Goal: Task Accomplishment & Management: Manage account settings

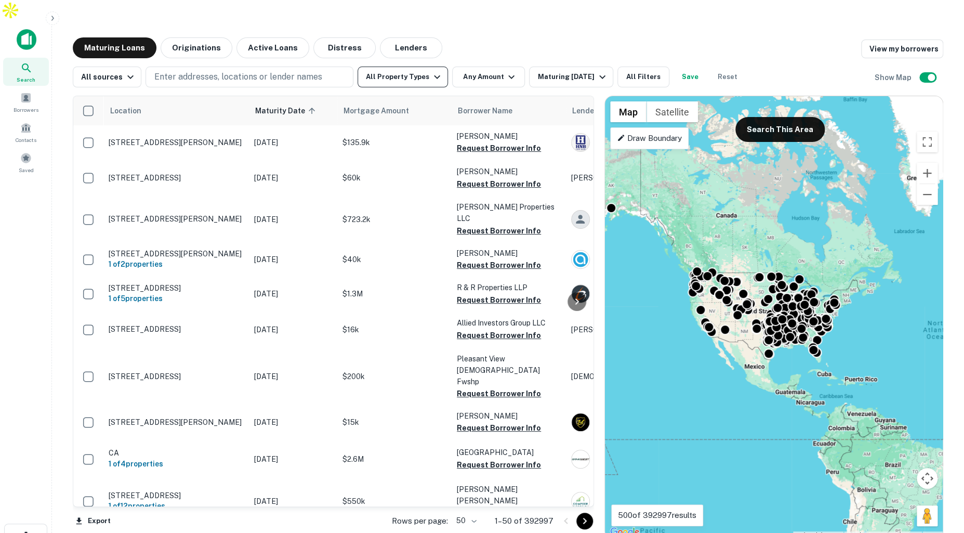
click at [418, 67] on button "All Property Types" at bounding box center [403, 77] width 90 height 21
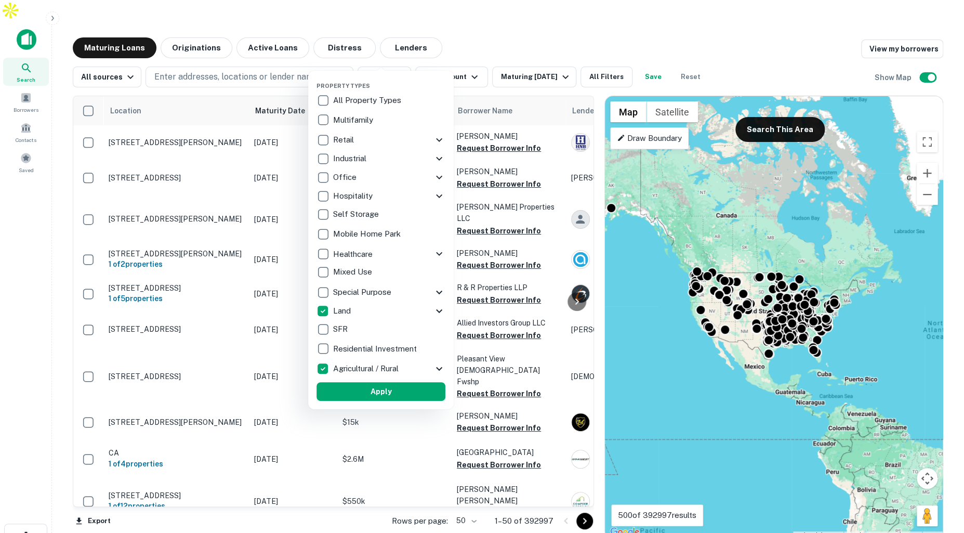
click at [386, 389] on button "Apply" at bounding box center [380, 391] width 129 height 19
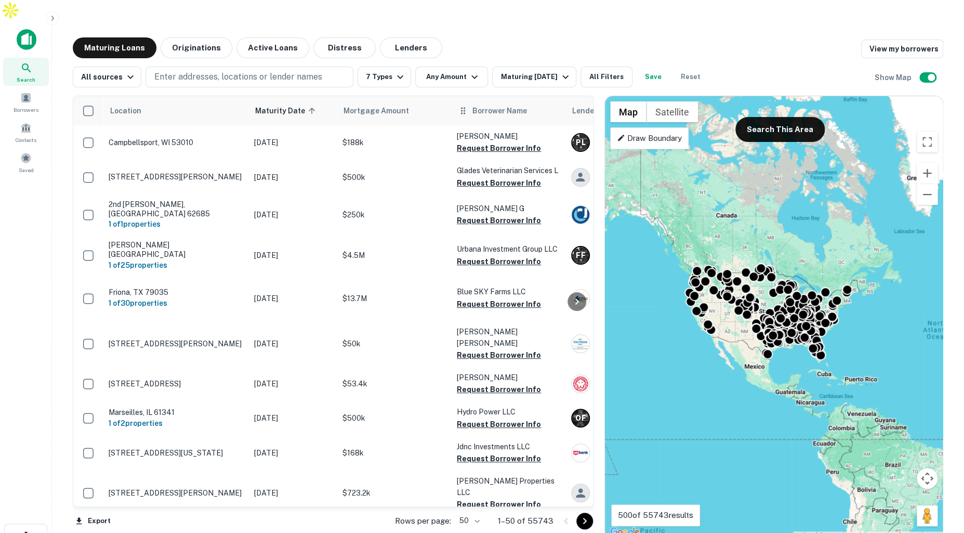
scroll to position [15, 0]
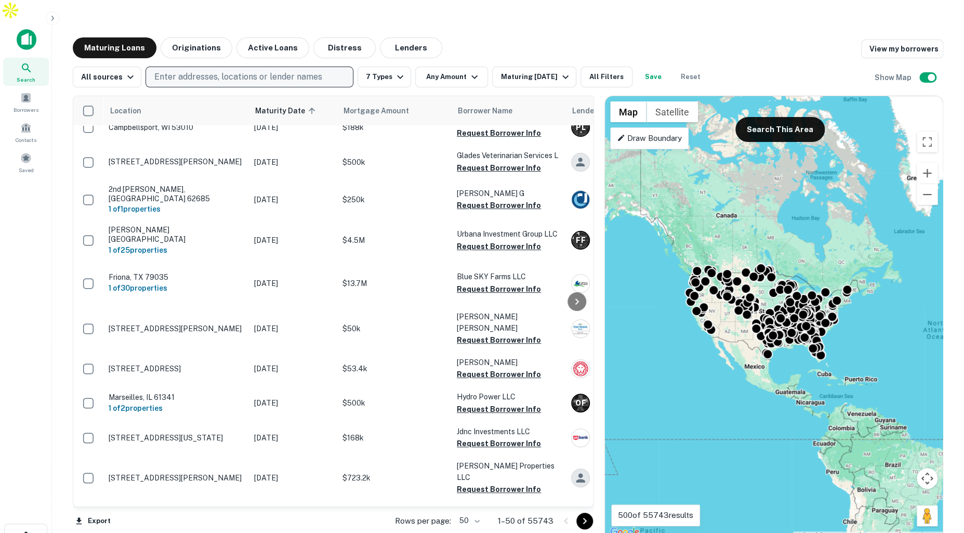
click at [304, 71] on p "Enter addresses, locations or lender names" at bounding box center [238, 77] width 168 height 12
type input "****"
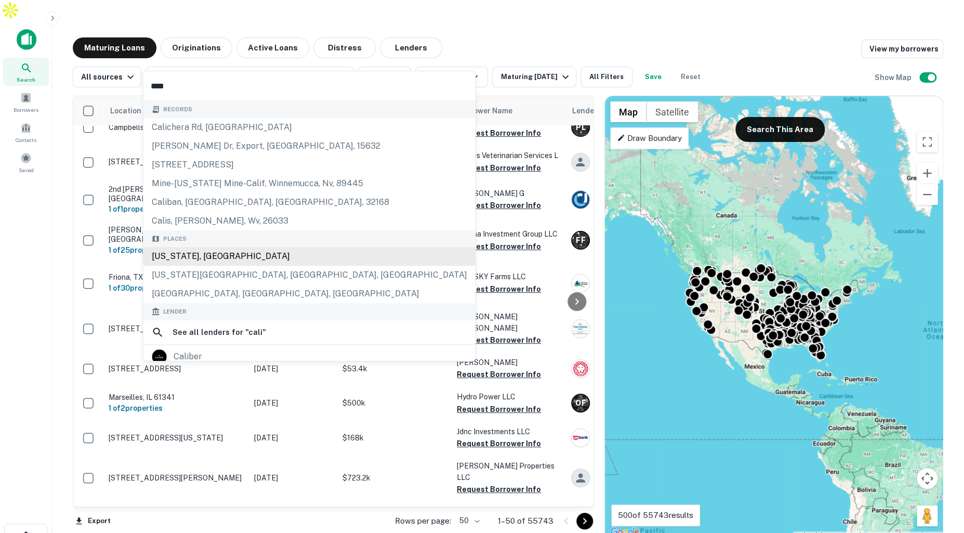
click at [240, 255] on div "California, USA" at bounding box center [309, 256] width 332 height 19
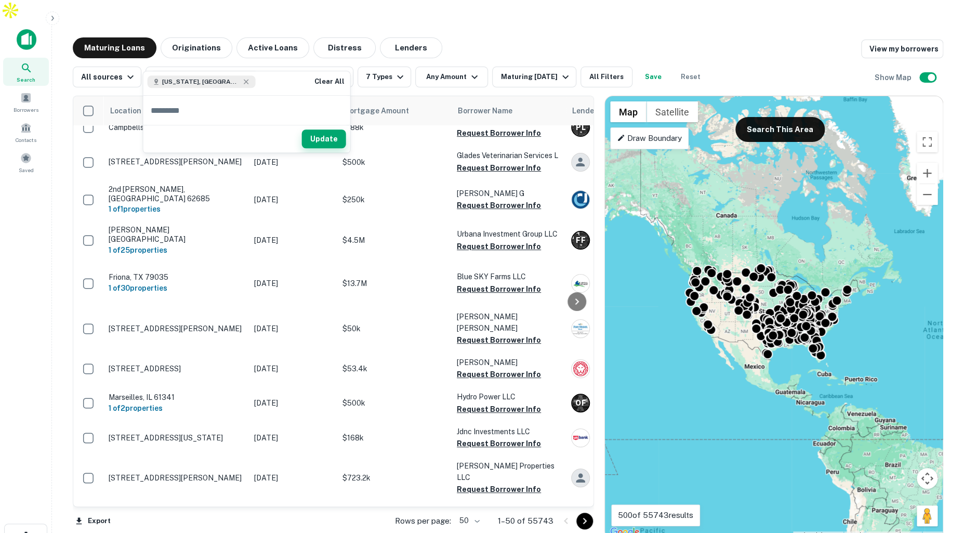
click at [329, 138] on button "Update" at bounding box center [324, 139] width 44 height 19
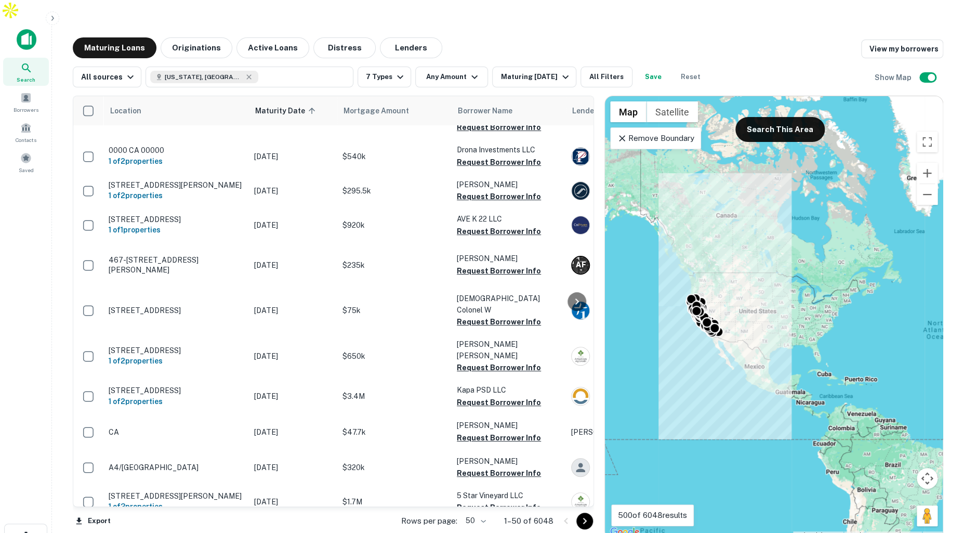
scroll to position [38, 0]
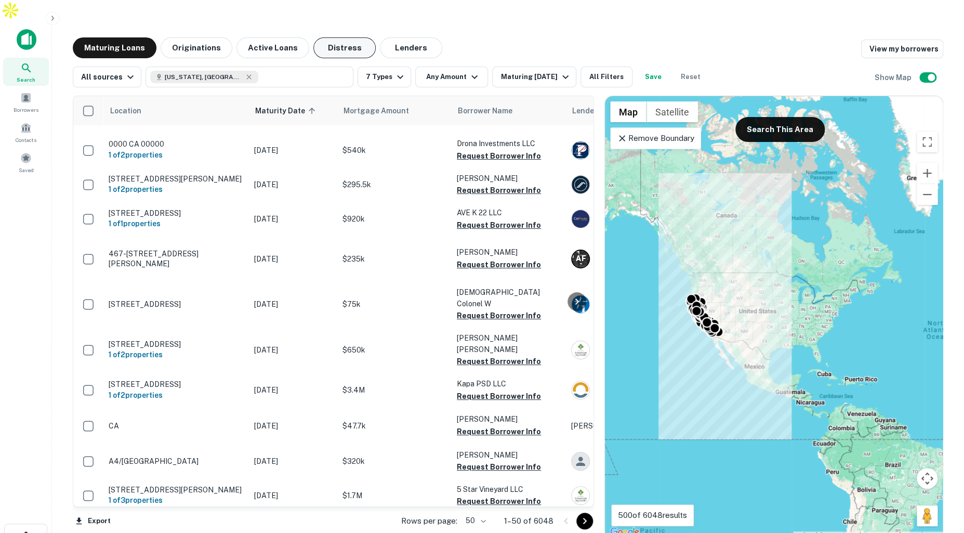
click at [342, 37] on button "Distress" at bounding box center [344, 47] width 62 height 21
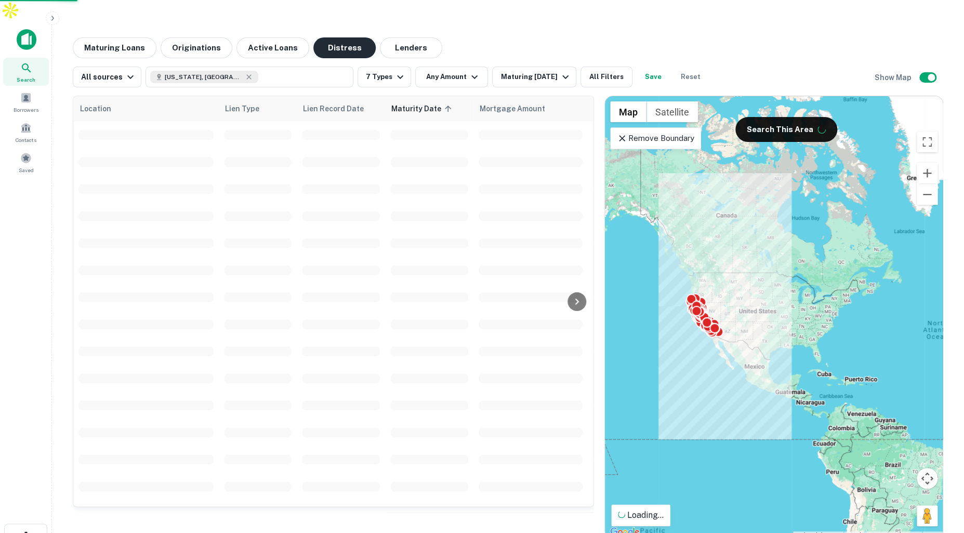
scroll to position [38, 0]
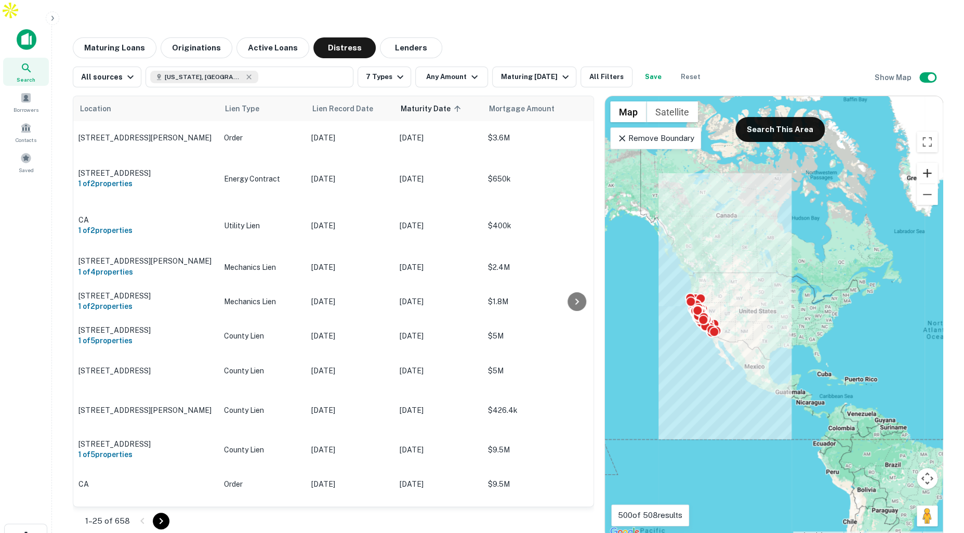
click at [928, 163] on button "Zoom in" at bounding box center [927, 173] width 21 height 21
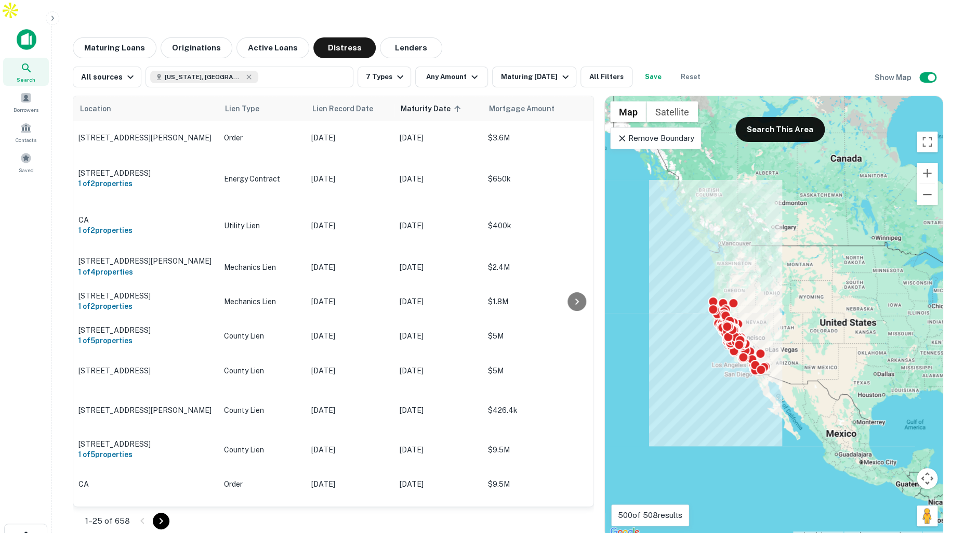
drag, startPoint x: 695, startPoint y: 235, endPoint x: 802, endPoint y: 254, distance: 108.7
click at [803, 254] on div "To activate drag with keyboard, press Alt + Enter. Once in keyboard drag state,…" at bounding box center [774, 317] width 338 height 442
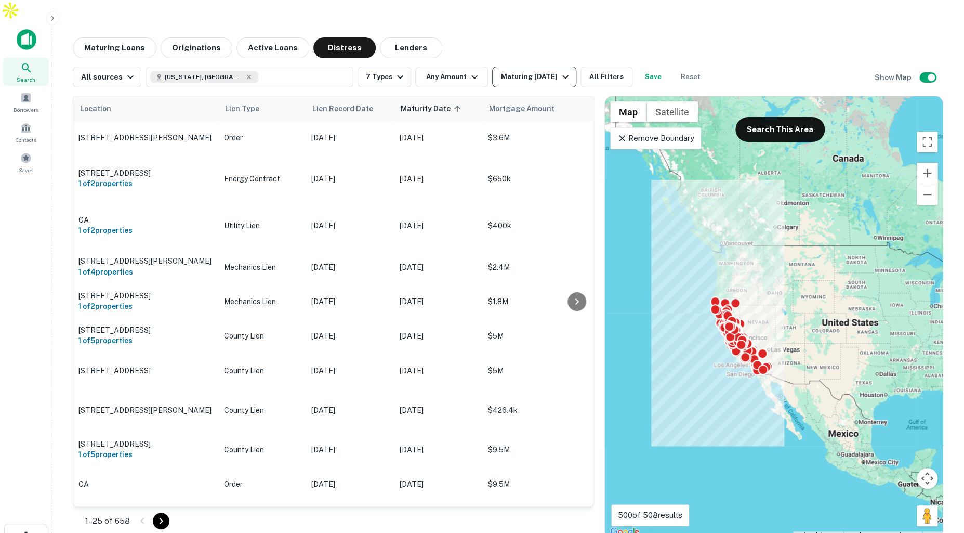
click at [537, 71] on div "Maturing In 1 Year" at bounding box center [535, 77] width 71 height 12
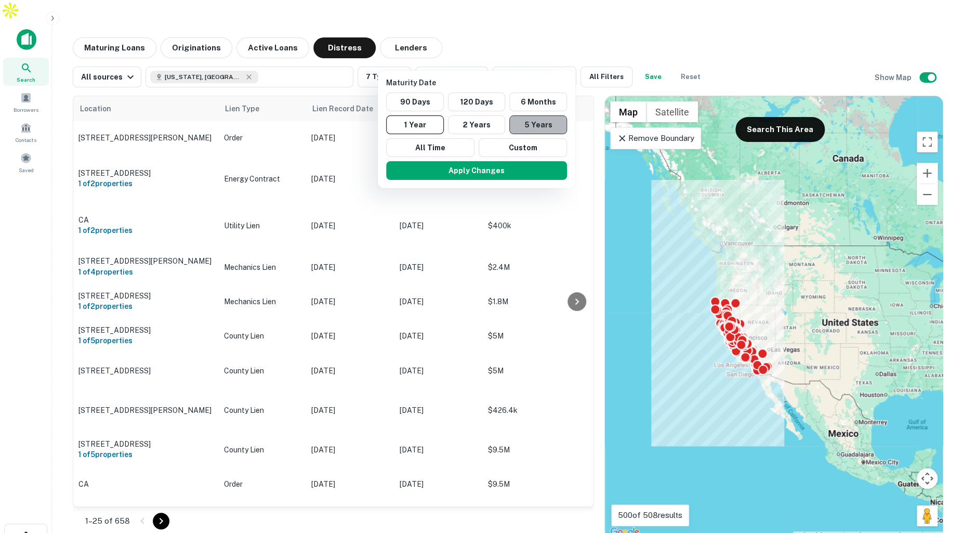
click at [529, 124] on button "5 Years" at bounding box center [538, 124] width 58 height 19
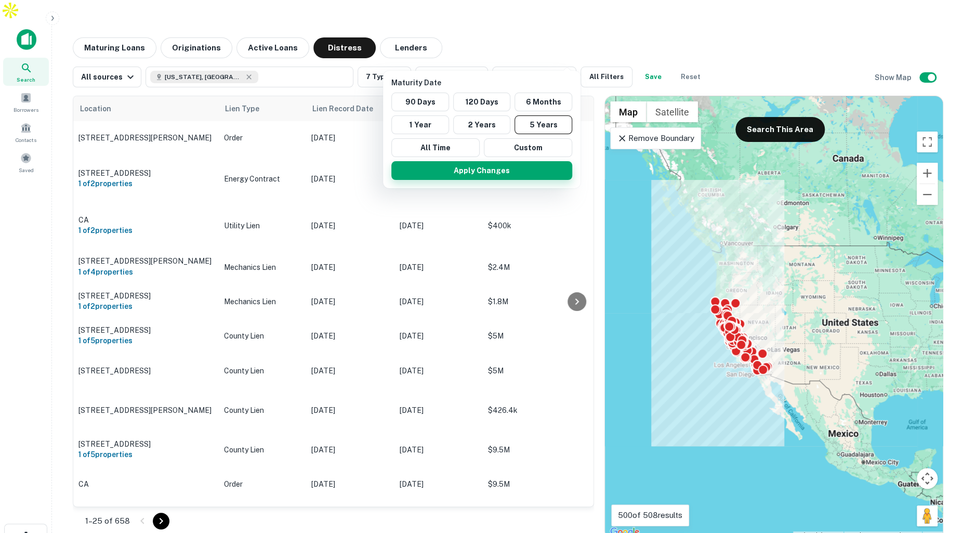
click at [518, 175] on button "Apply Changes" at bounding box center [481, 170] width 181 height 19
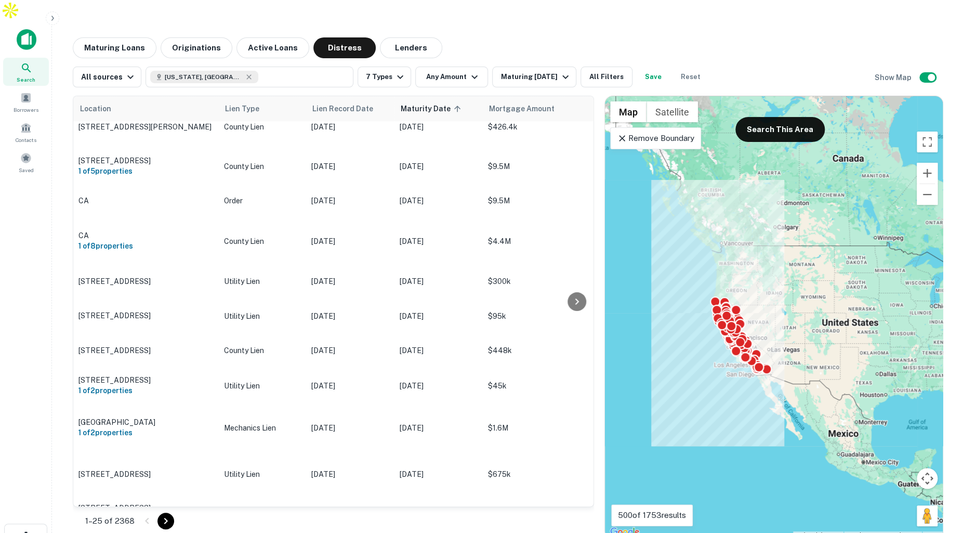
scroll to position [322, 0]
click at [384, 67] on button "7 Types" at bounding box center [385, 77] width 54 height 21
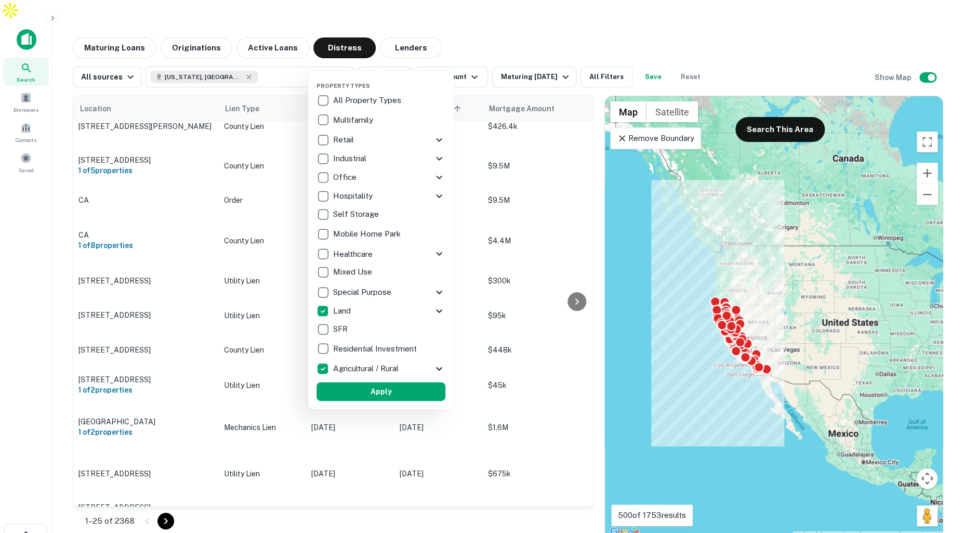
click at [566, 16] on div at bounding box center [482, 266] width 964 height 533
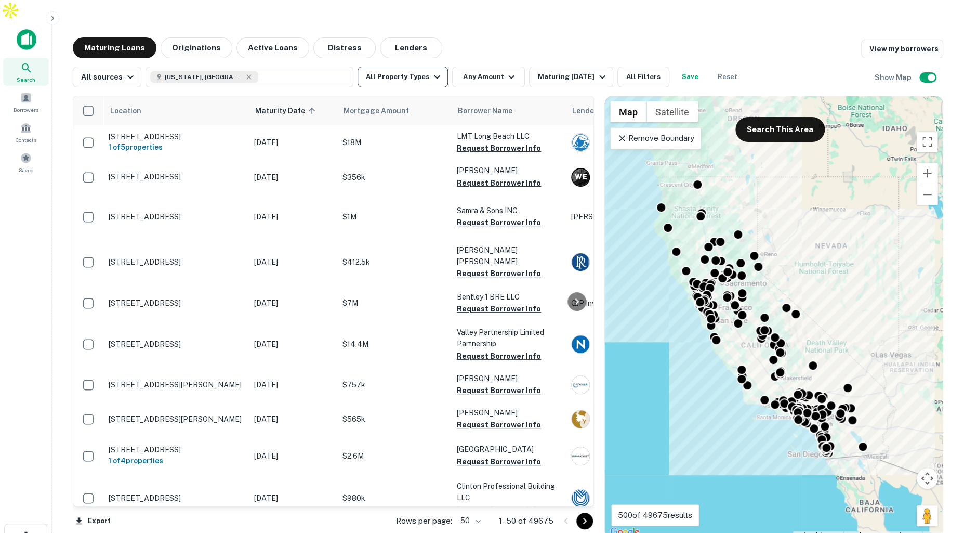
click at [431, 71] on icon "button" at bounding box center [437, 77] width 12 height 12
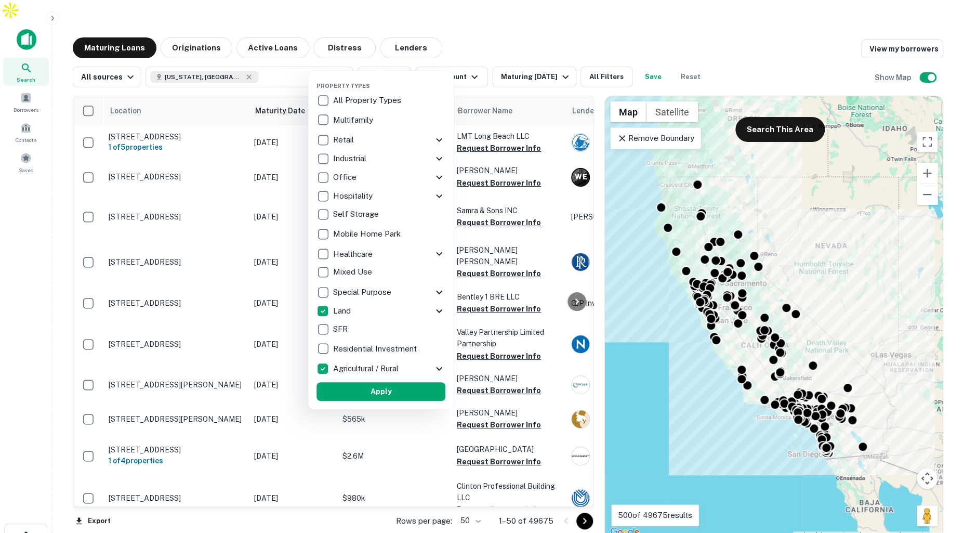
click at [398, 390] on button "Apply" at bounding box center [380, 391] width 129 height 19
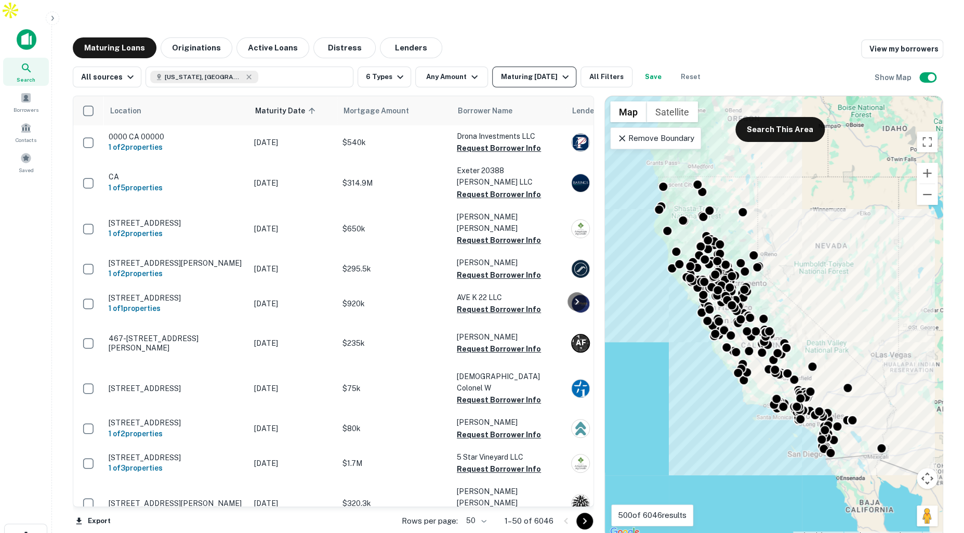
click at [543, 71] on div "Maturing In 1 Year" at bounding box center [535, 77] width 71 height 12
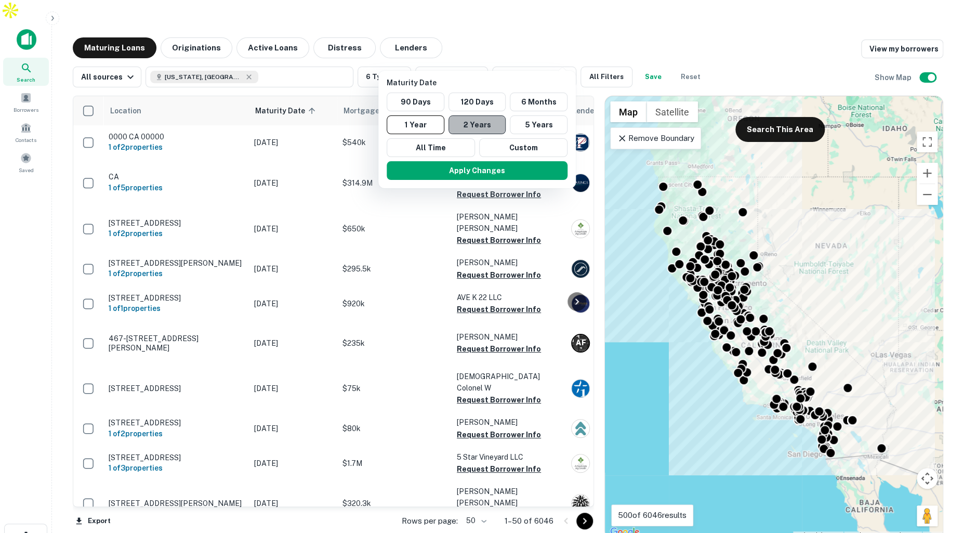
click at [479, 126] on button "2 Years" at bounding box center [477, 124] width 58 height 19
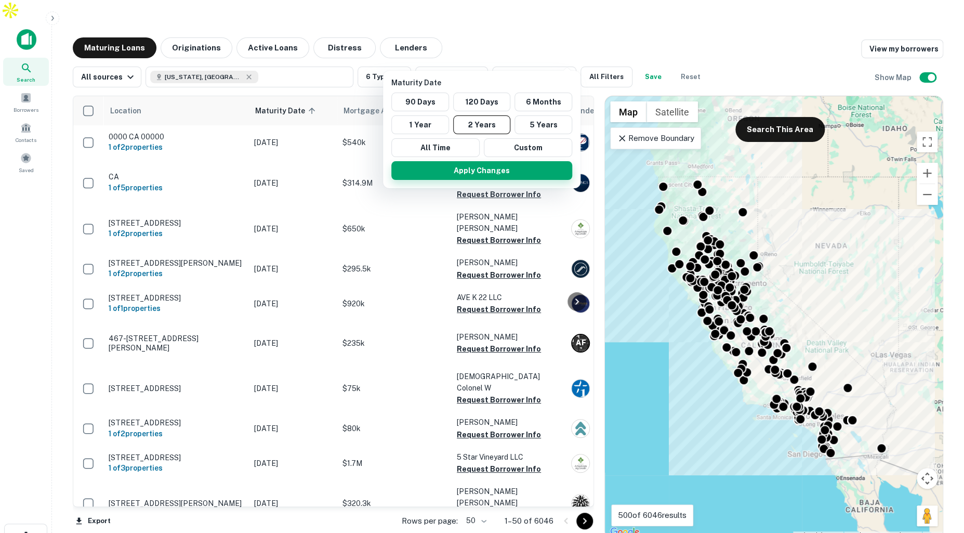
click at [504, 173] on button "Apply Changes" at bounding box center [481, 170] width 181 height 19
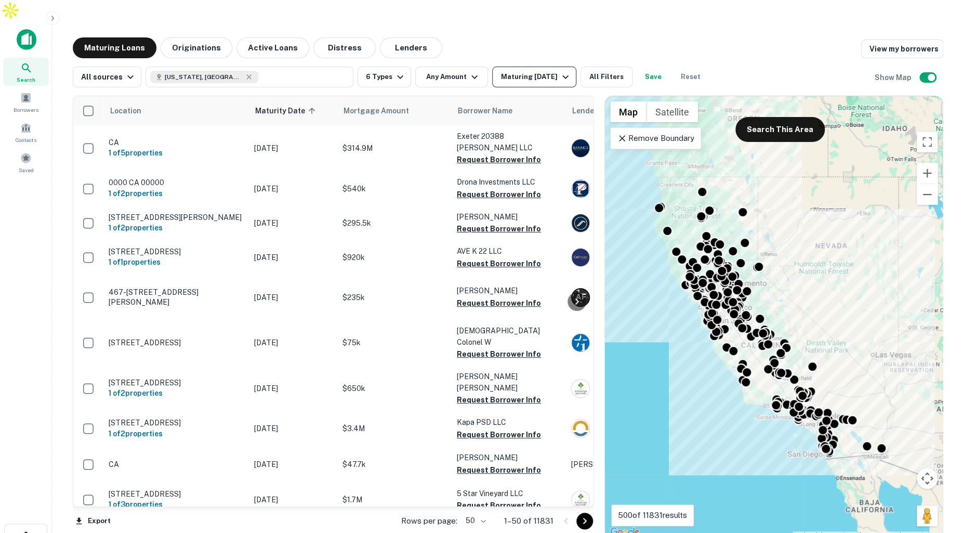
click at [549, 71] on div "Maturing In 2 Years" at bounding box center [535, 77] width 71 height 12
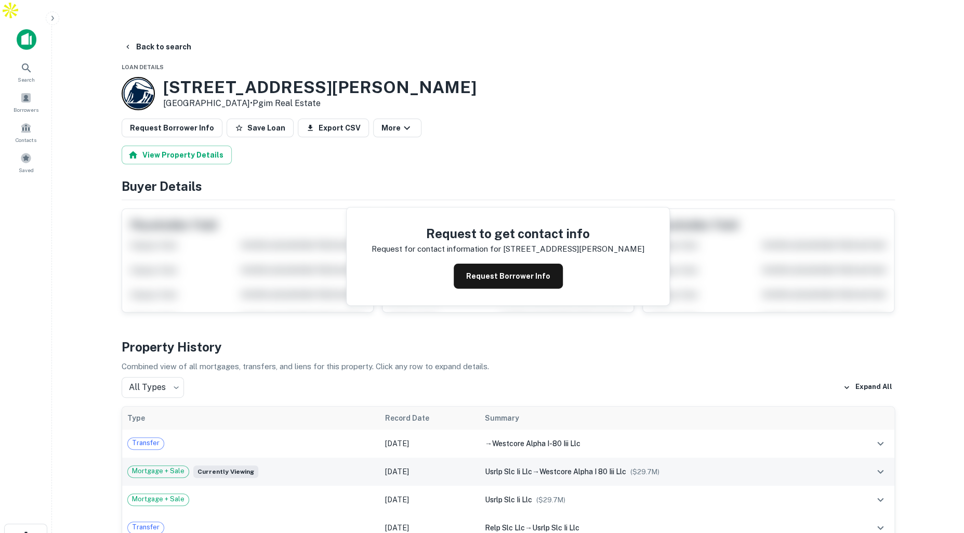
click at [303, 465] on div "Mortgage + Sale Currently viewing" at bounding box center [251, 471] width 248 height 12
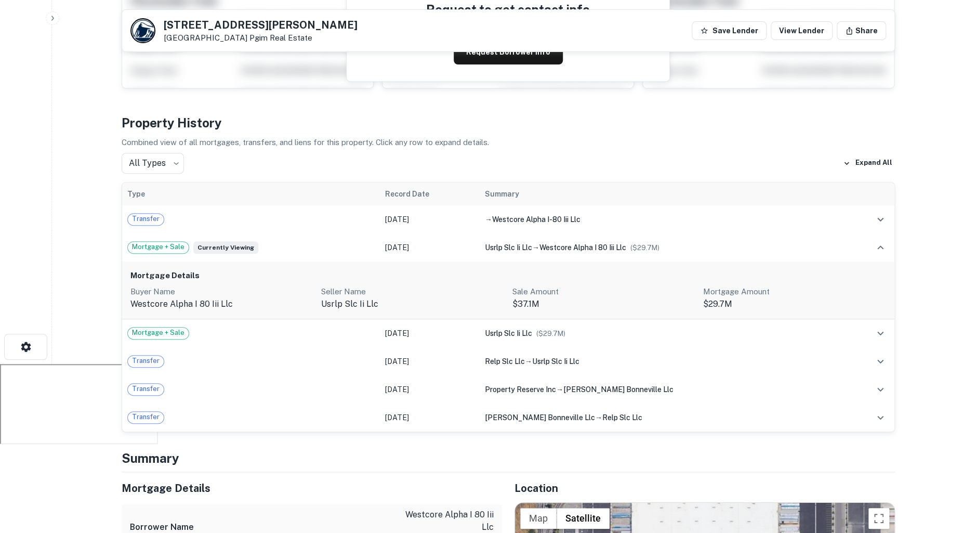
scroll to position [107, 0]
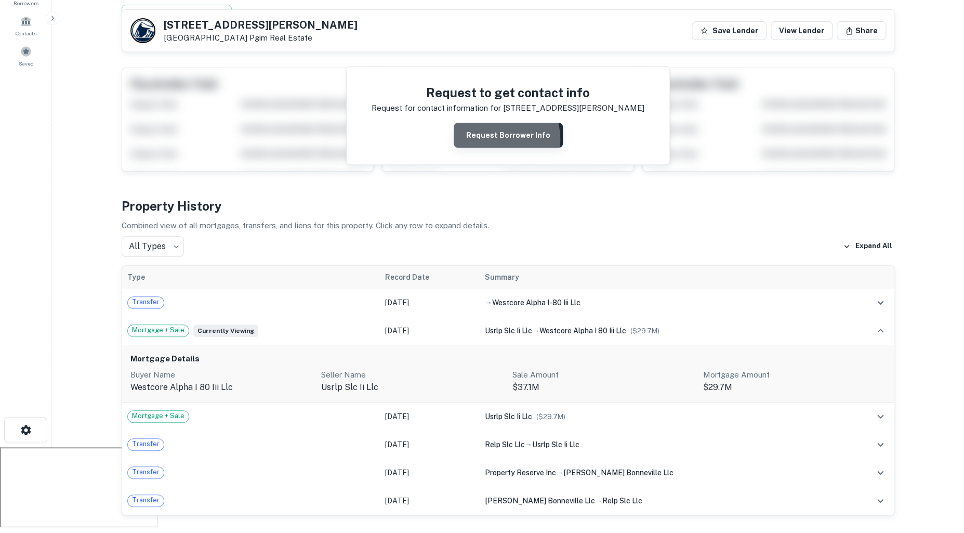
click at [492, 123] on button "Request Borrower Info" at bounding box center [508, 135] width 109 height 25
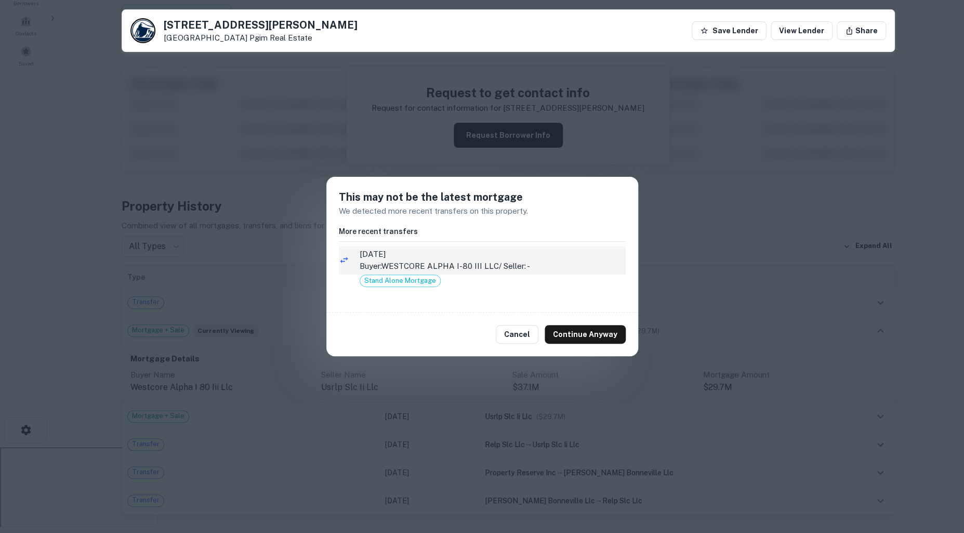
click at [479, 258] on span "10/30/2024" at bounding box center [493, 254] width 266 height 12
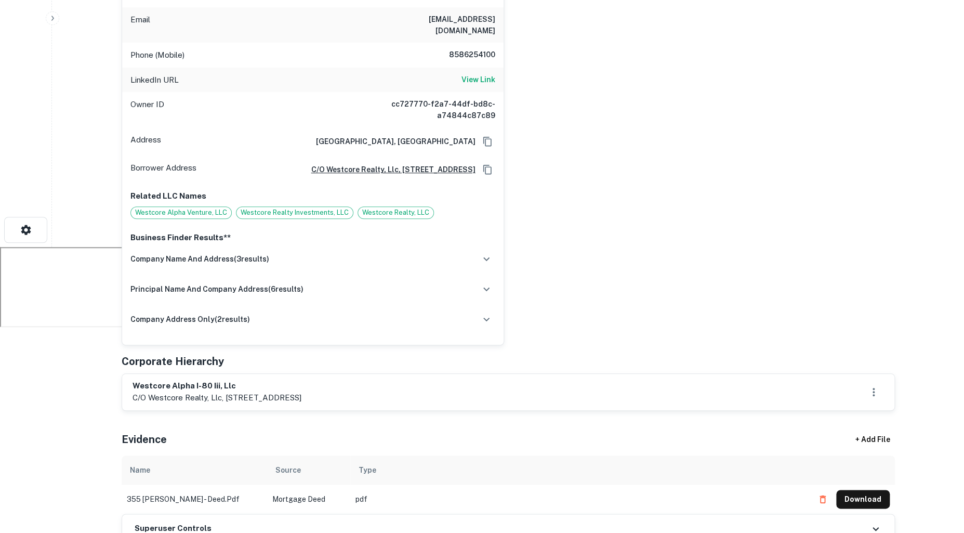
scroll to position [407, 0]
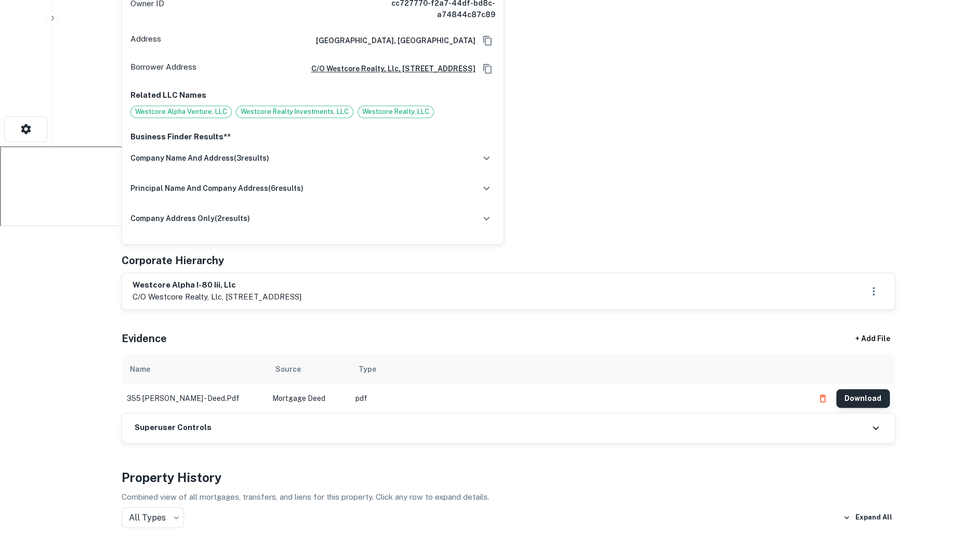
click at [854, 389] on button "Download" at bounding box center [863, 398] width 54 height 19
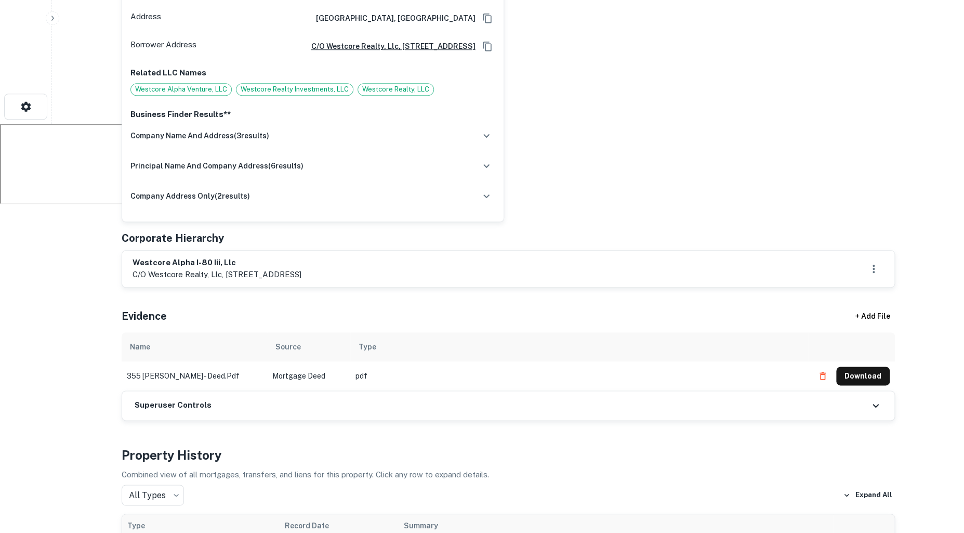
scroll to position [431, 0]
click at [865, 365] on button "Download" at bounding box center [863, 374] width 54 height 19
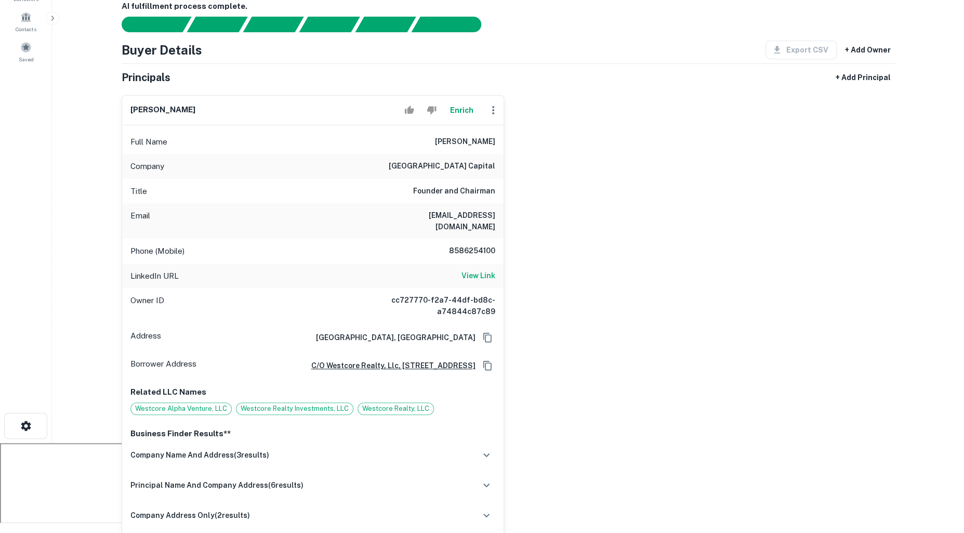
scroll to position [114, 0]
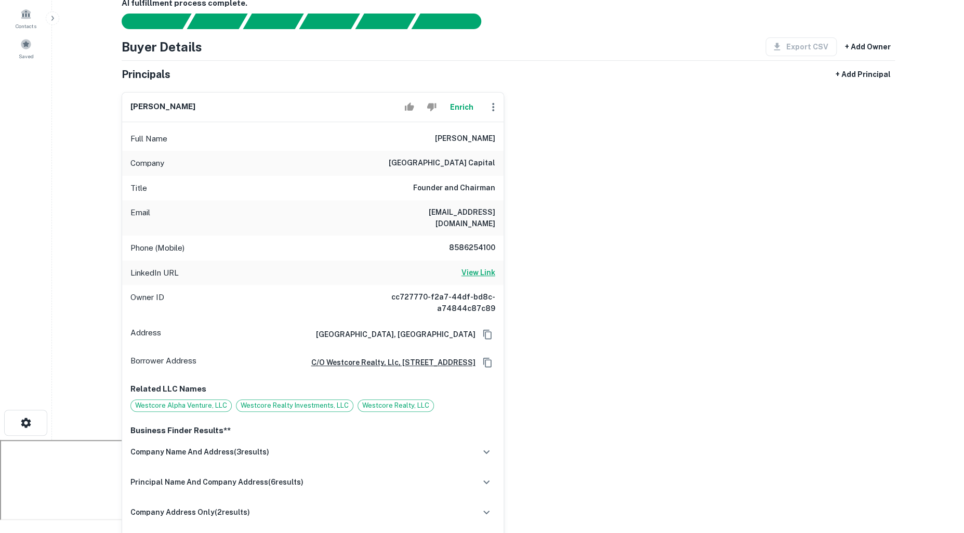
click at [479, 267] on h6 "View Link" at bounding box center [478, 272] width 34 height 11
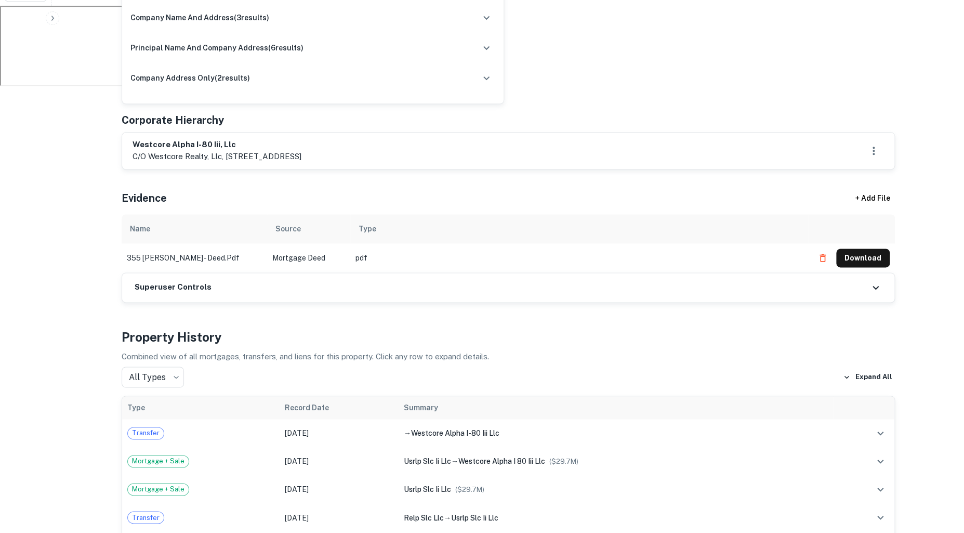
scroll to position [598, 0]
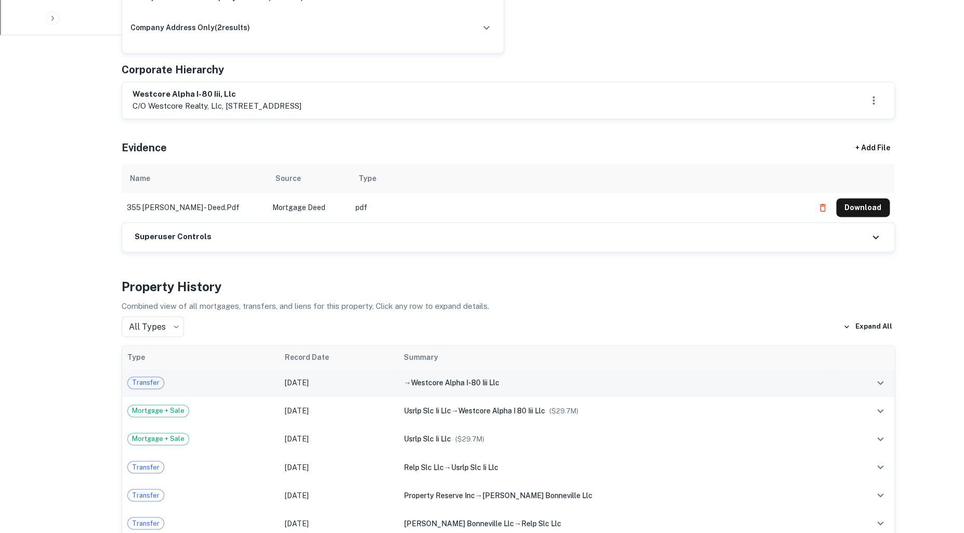
click at [352, 368] on td "[DATE]" at bounding box center [339, 382] width 119 height 28
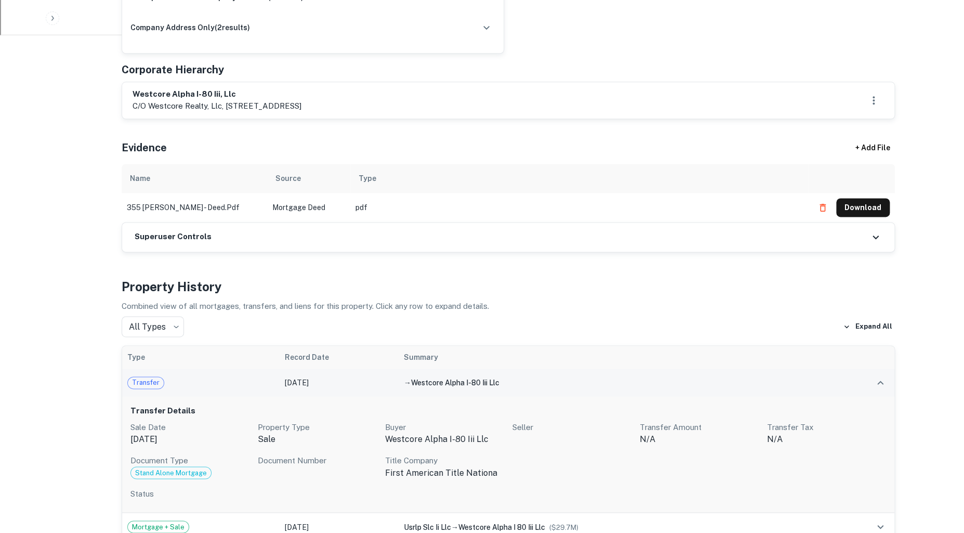
click at [352, 368] on td "[DATE]" at bounding box center [339, 382] width 119 height 28
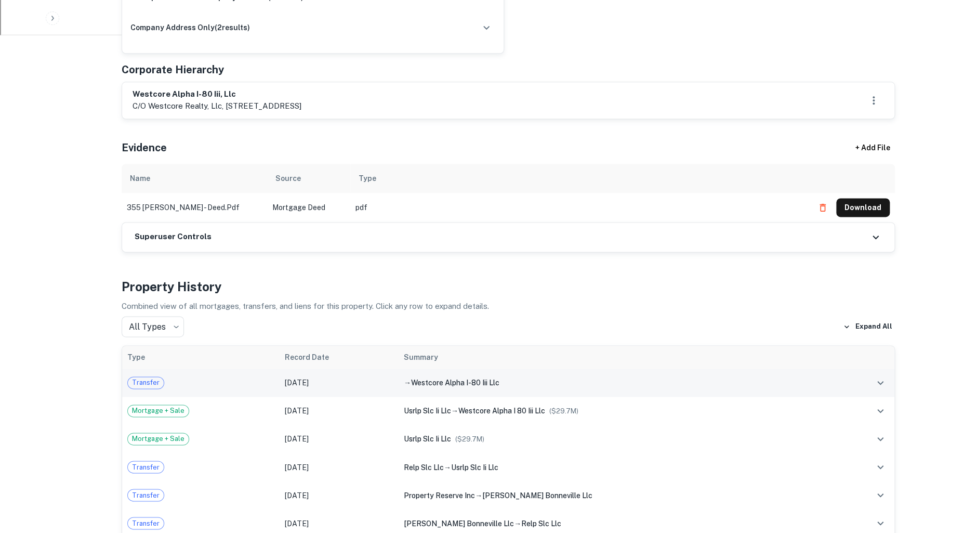
click at [352, 368] on td "[DATE]" at bounding box center [339, 382] width 119 height 28
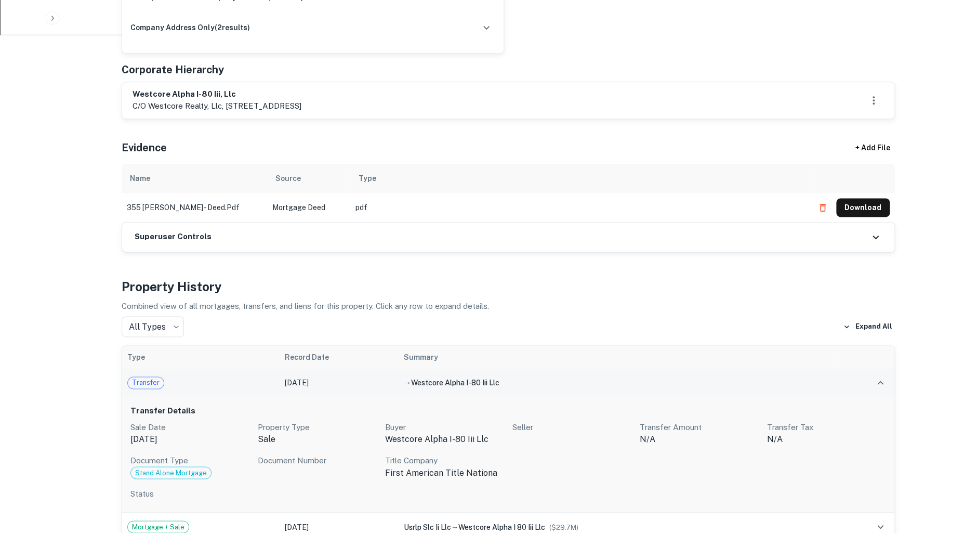
click at [212, 376] on div "Transfer" at bounding box center [200, 382] width 147 height 12
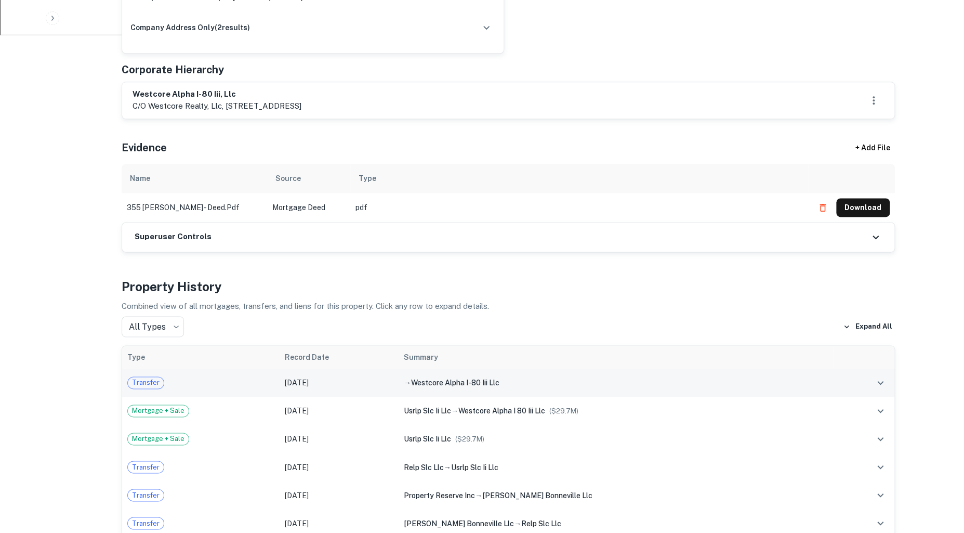
click at [212, 376] on div "Transfer" at bounding box center [200, 382] width 147 height 12
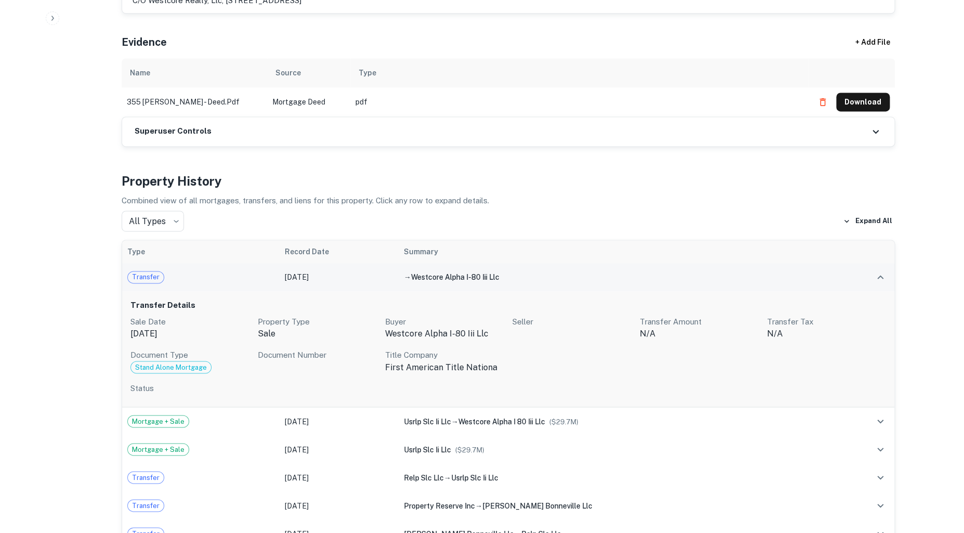
scroll to position [704, 0]
drag, startPoint x: 516, startPoint y: 253, endPoint x: 420, endPoint y: 252, distance: 96.1
click at [420, 271] on div "→ westcore alpha i-80 iii llc" at bounding box center [616, 276] width 424 height 11
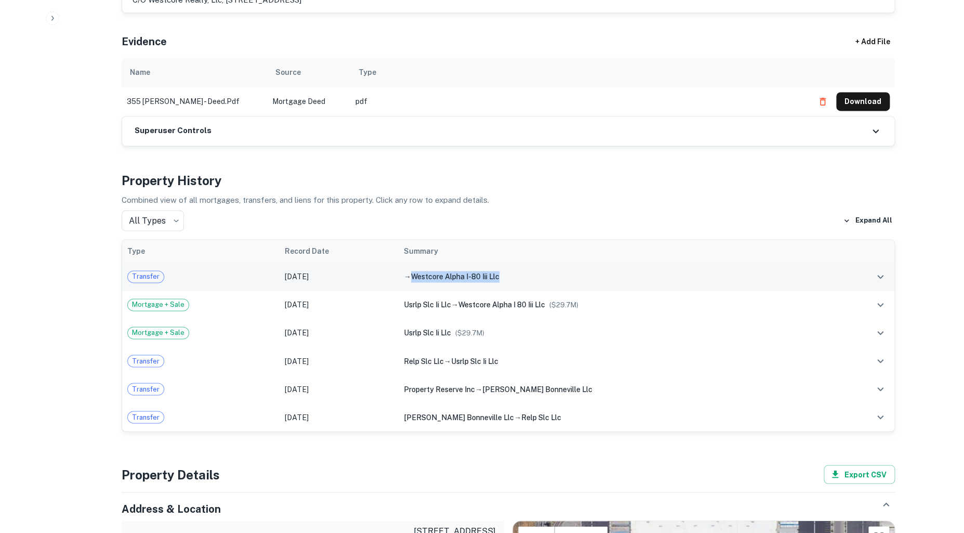
copy span "westcore alpha i-80 iii llc"
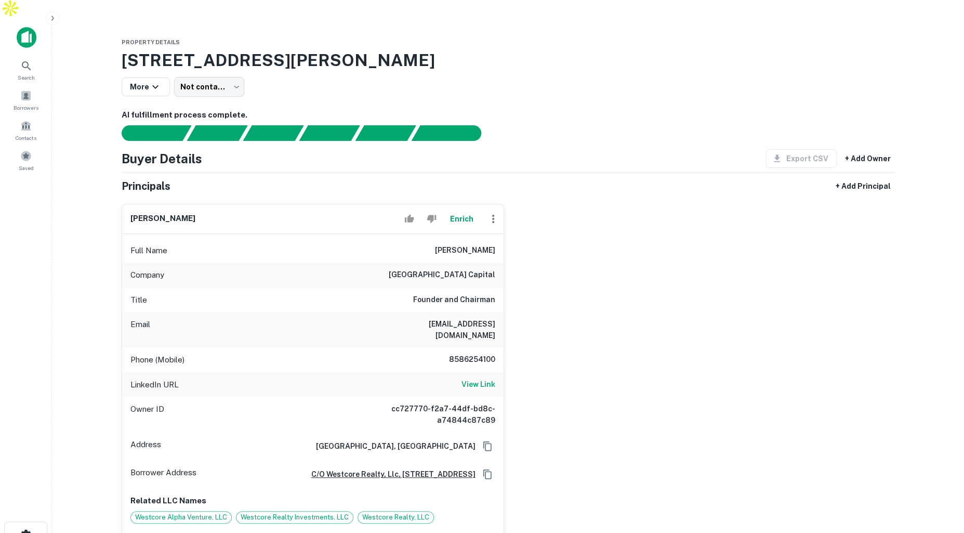
scroll to position [37, 0]
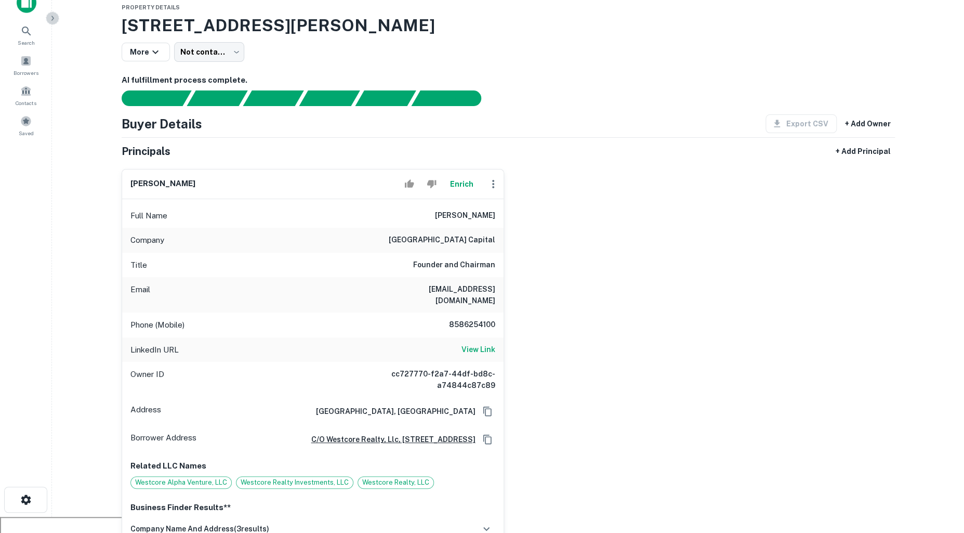
click at [52, 17] on icon "button" at bounding box center [52, 18] width 3 height 5
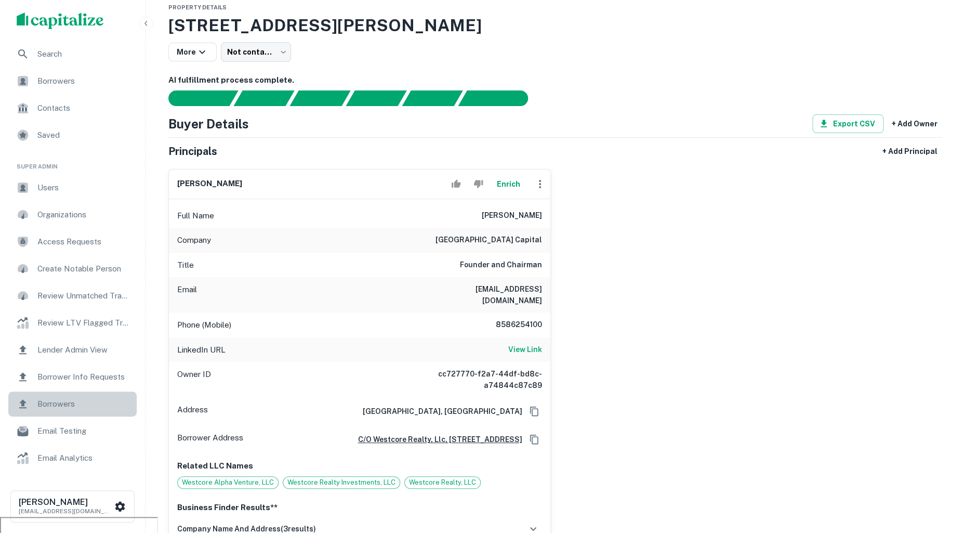
click at [75, 403] on span "Borrowers" at bounding box center [83, 404] width 93 height 12
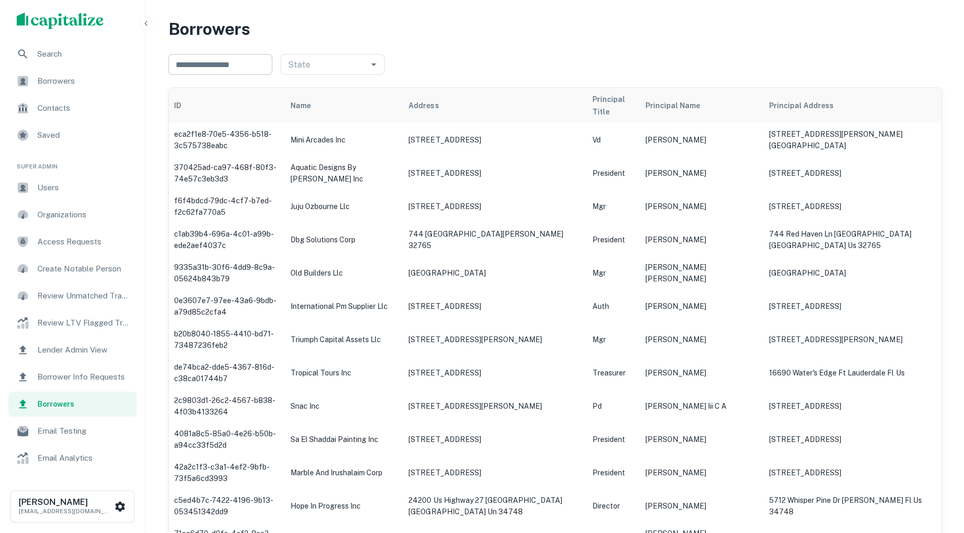
click at [231, 65] on input "text" at bounding box center [220, 64] width 104 height 21
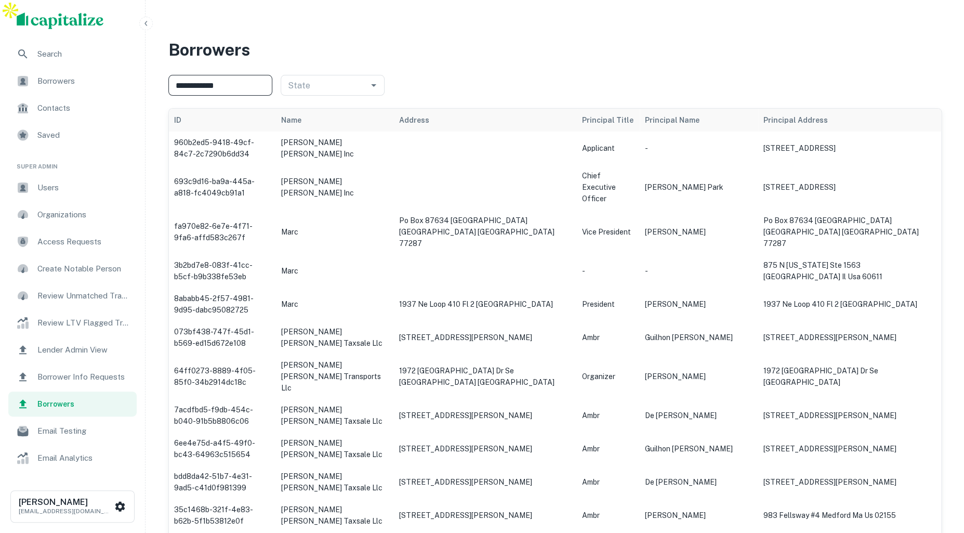
type input "**********"
click at [70, 369] on span "Borrower Info Requests" at bounding box center [83, 375] width 93 height 12
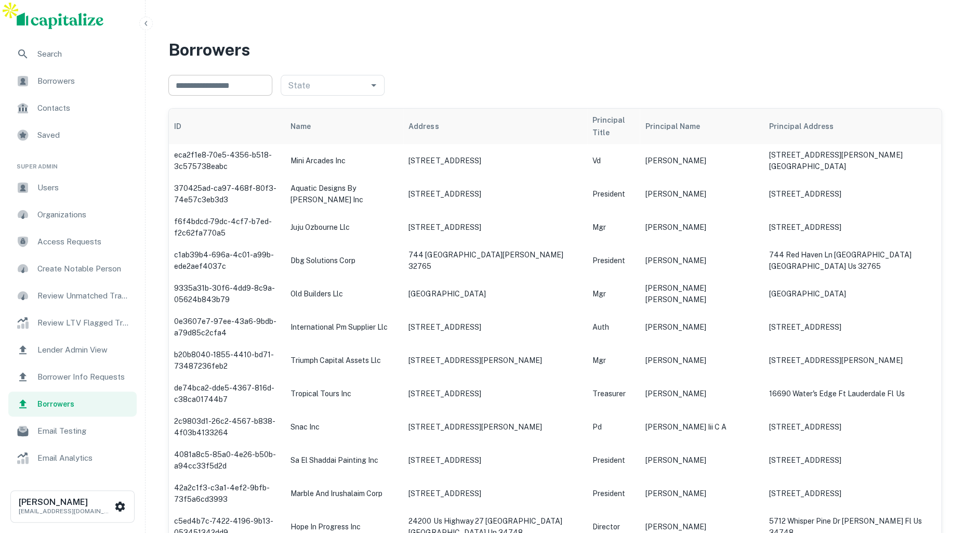
click at [234, 75] on input "text" at bounding box center [220, 85] width 104 height 21
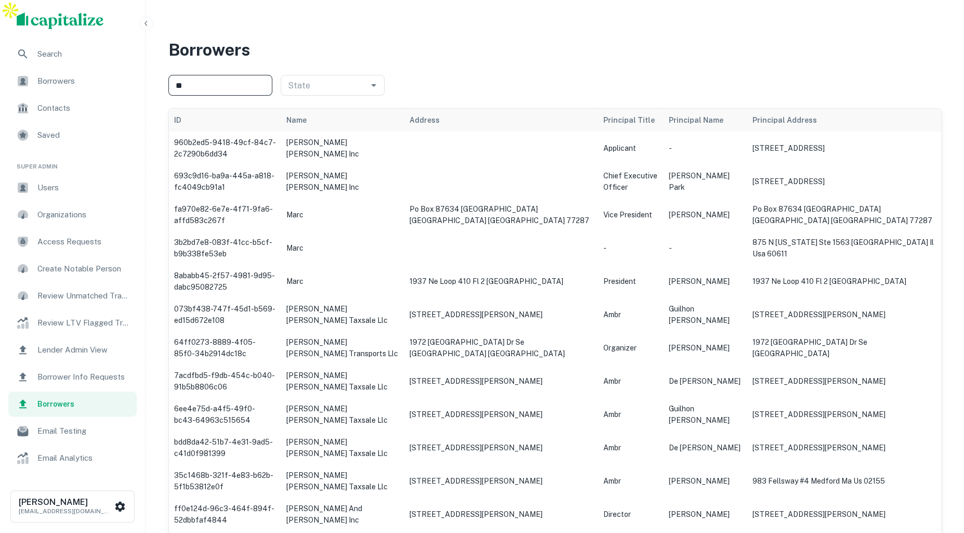
type input "*"
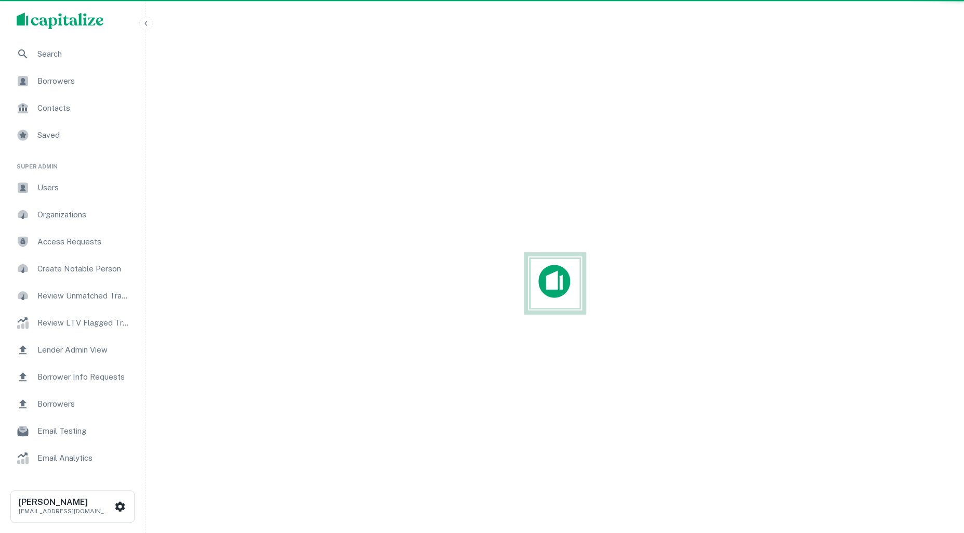
scroll to position [25, 0]
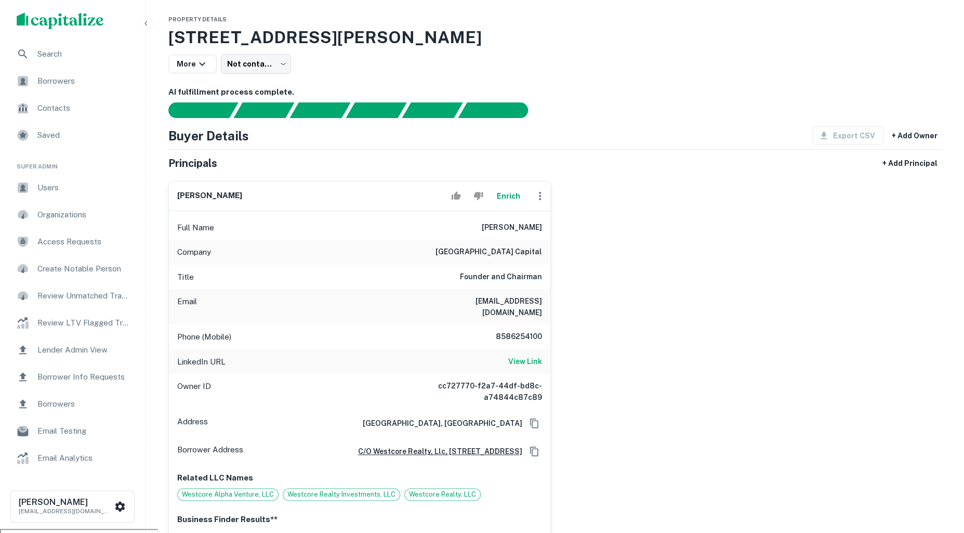
click at [539, 192] on icon "button" at bounding box center [540, 196] width 2 height 8
click at [543, 195] on li "Edit" at bounding box center [550, 198] width 43 height 19
select select "**"
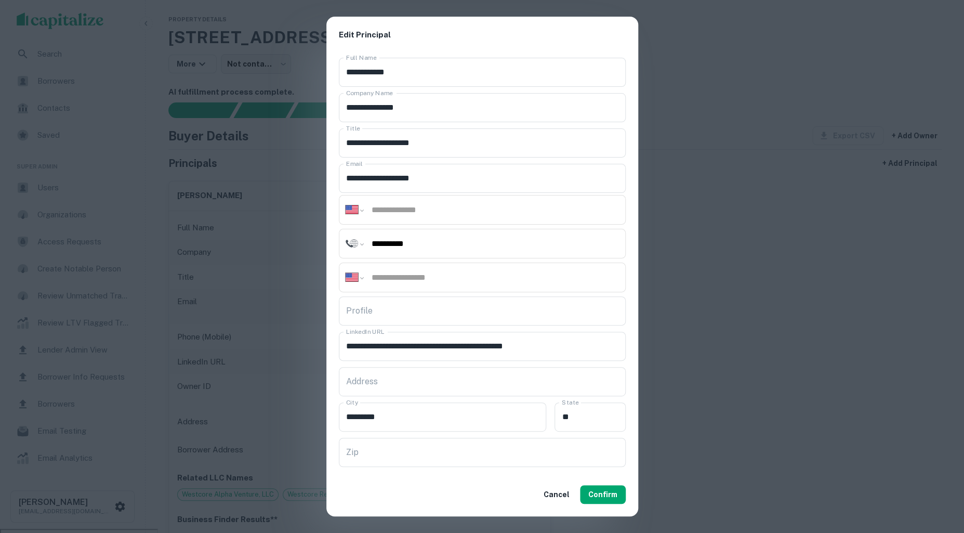
click at [430, 243] on input "**********" at bounding box center [495, 243] width 248 height 12
select select "**"
type input "**********"
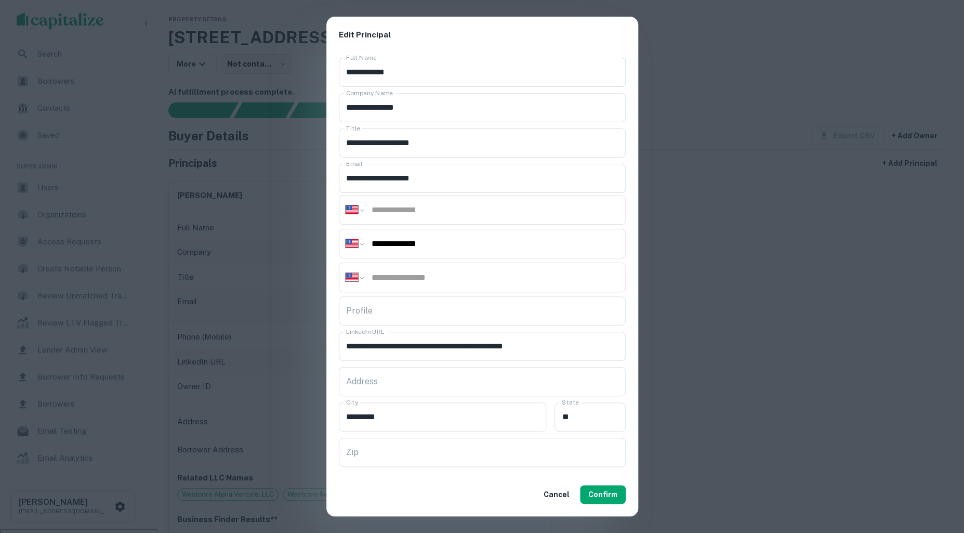
click at [428, 209] on input "tel" at bounding box center [495, 210] width 248 height 12
type input "**********"
drag, startPoint x: 439, startPoint y: 178, endPoint x: 391, endPoint y: 177, distance: 47.8
click at [391, 177] on input "**********" at bounding box center [482, 178] width 287 height 29
type input "**********"
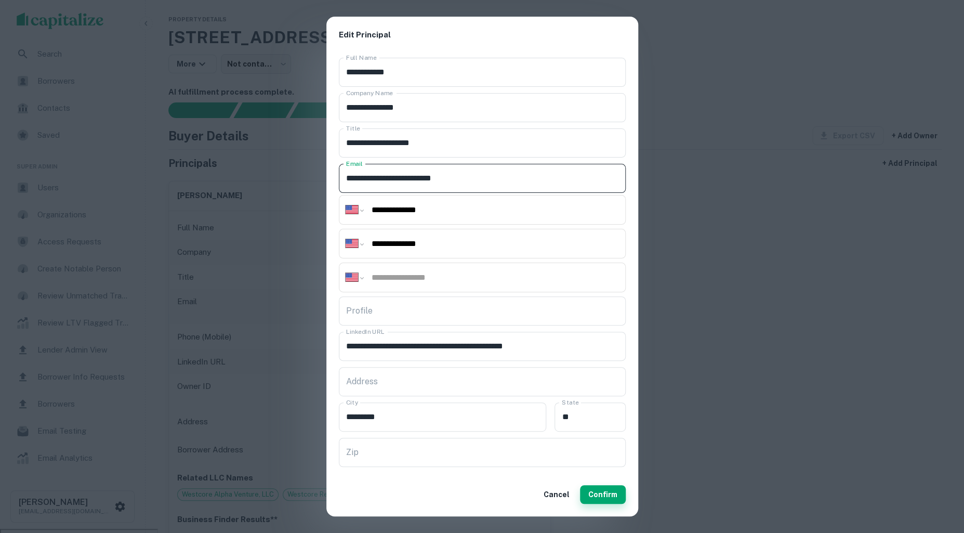
click at [602, 491] on button "Confirm" at bounding box center [603, 494] width 46 height 19
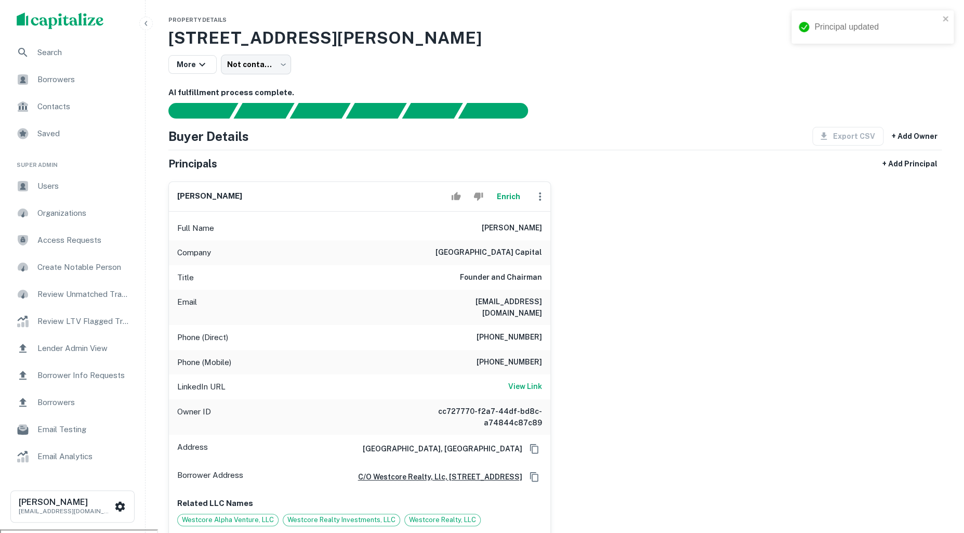
scroll to position [3, 0]
